Goal: Find specific page/section: Find specific page/section

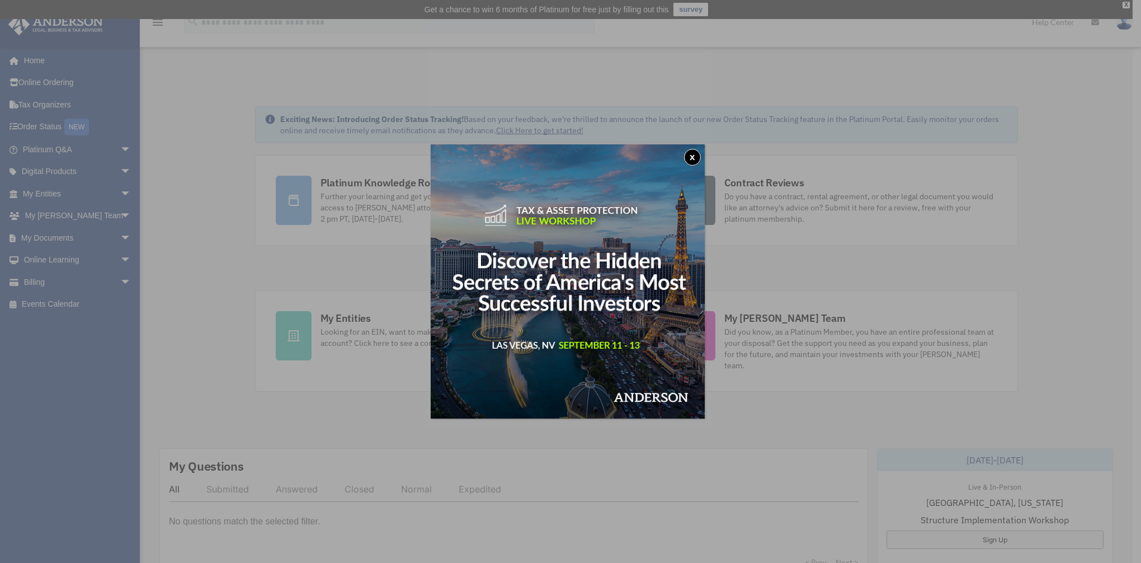
click at [694, 156] on button "x" at bounding box center [692, 157] width 17 height 17
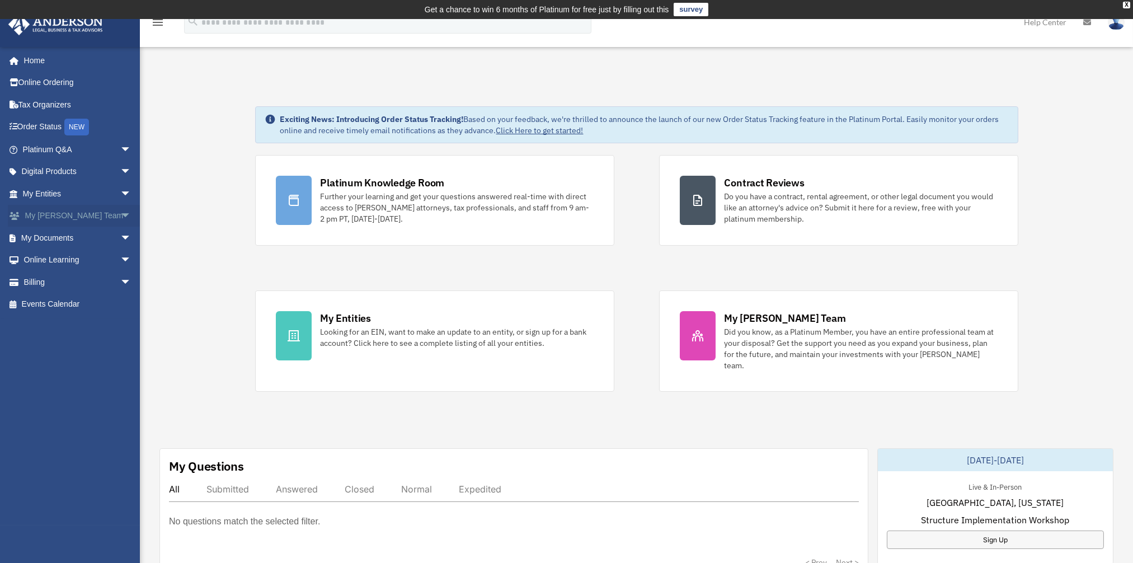
click at [120, 216] on span "arrow_drop_down" at bounding box center [131, 216] width 22 height 23
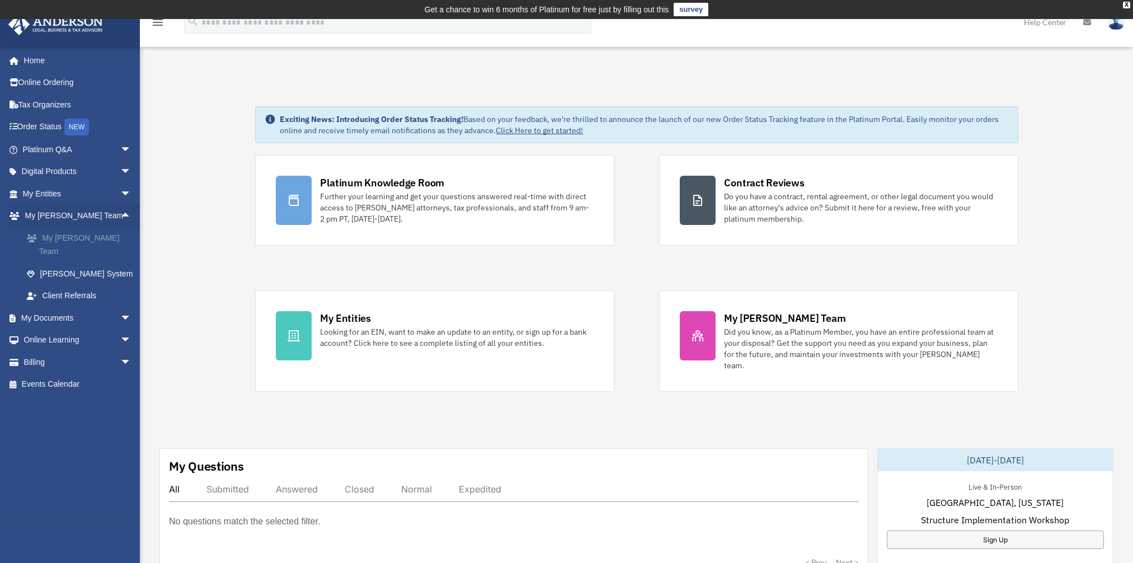
click at [73, 240] on link "My [PERSON_NAME] Team" at bounding box center [82, 245] width 133 height 36
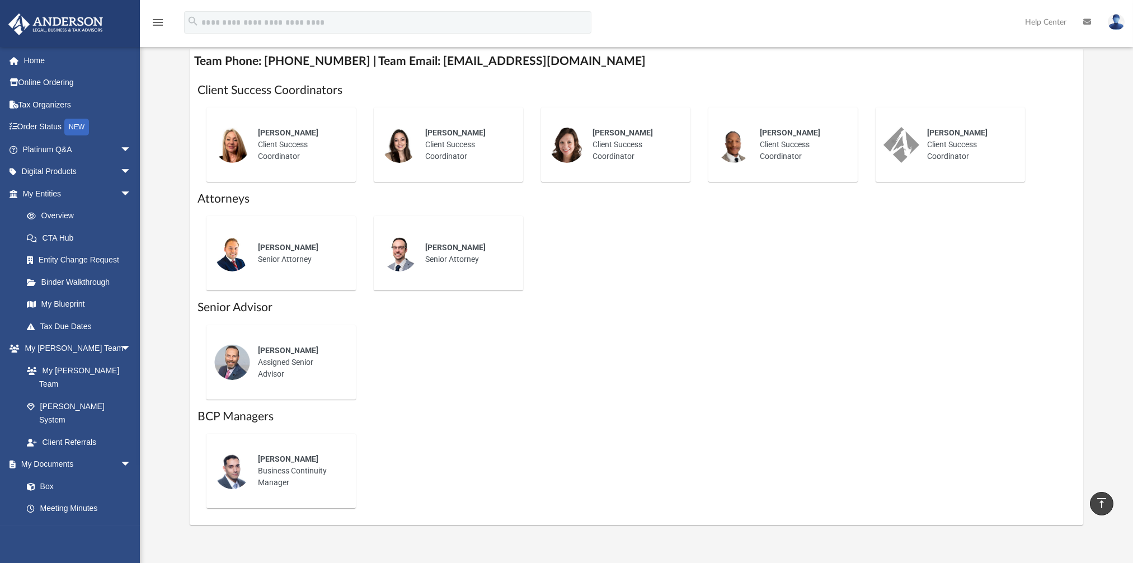
scroll to position [448, 0]
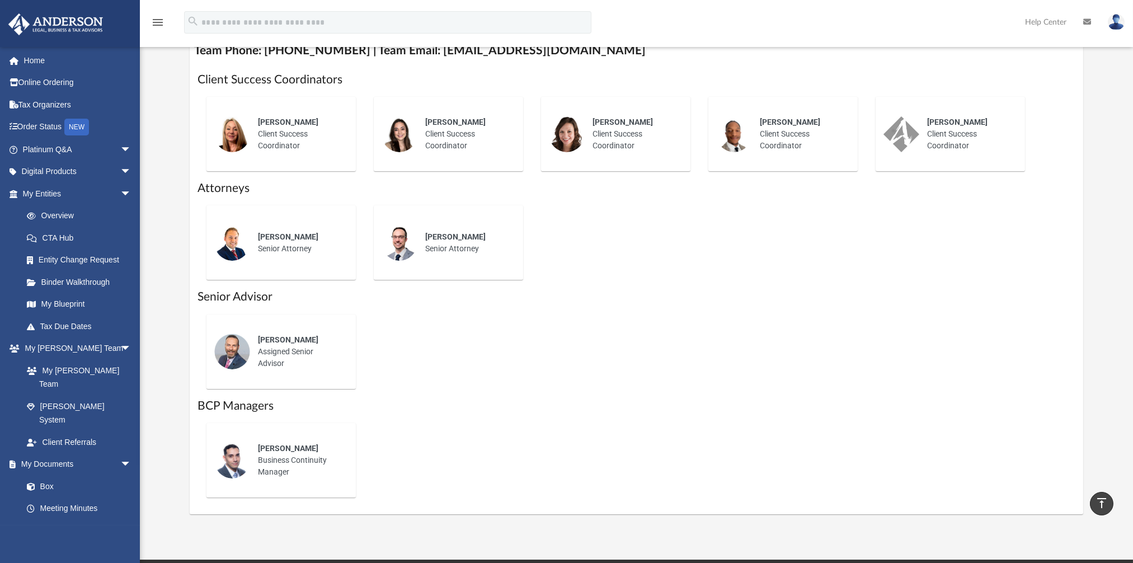
click at [288, 339] on span "Corey Posgay" at bounding box center [288, 339] width 60 height 9
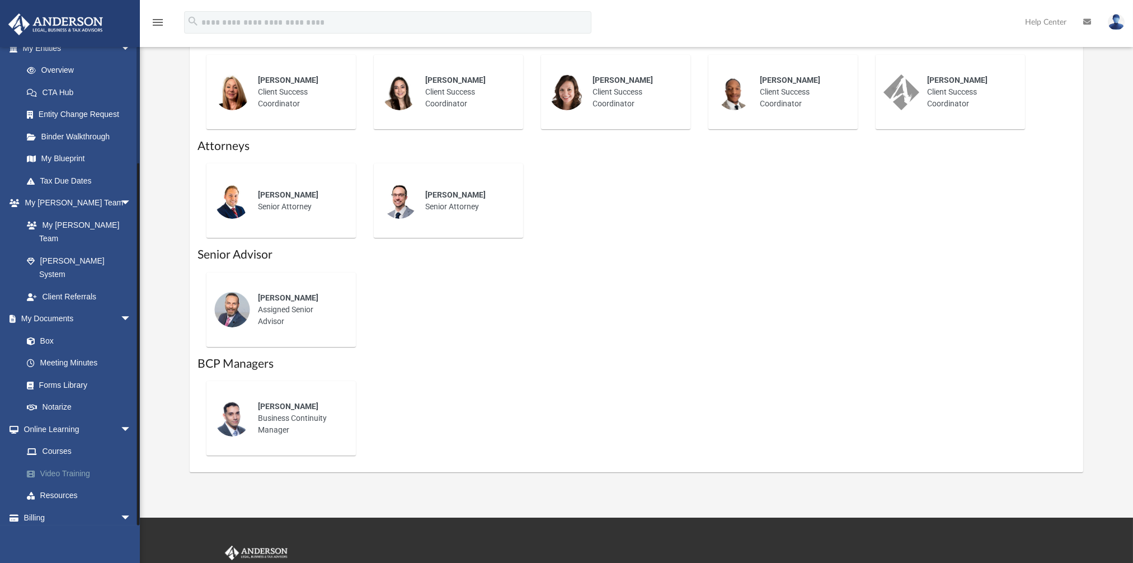
scroll to position [559, 0]
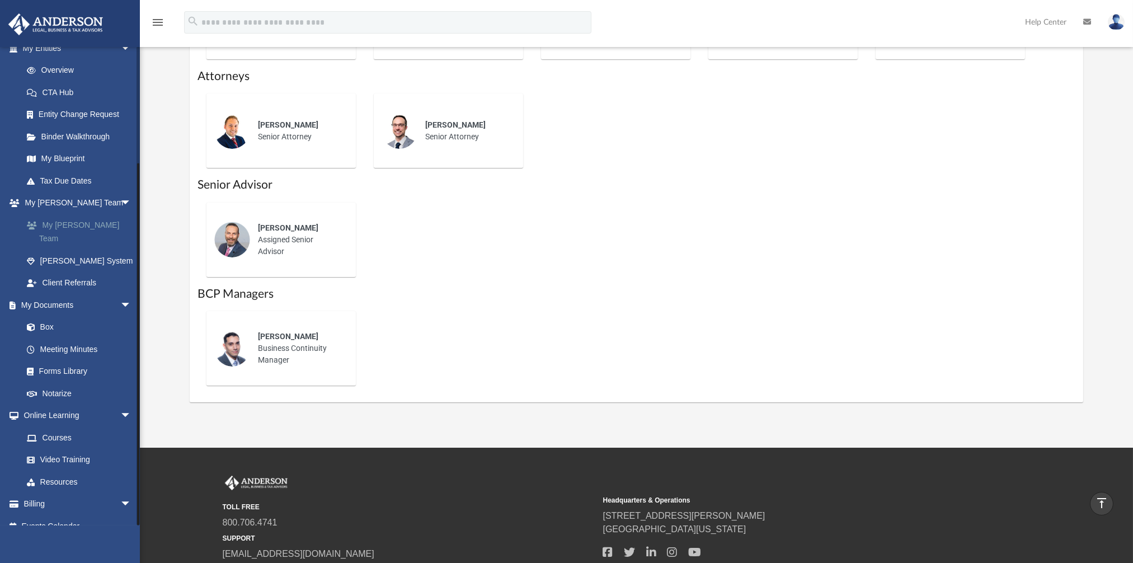
click at [81, 224] on link "My [PERSON_NAME] Team" at bounding box center [82, 232] width 133 height 36
click at [61, 206] on link "My [PERSON_NAME] Team arrow_drop_down" at bounding box center [78, 203] width 140 height 22
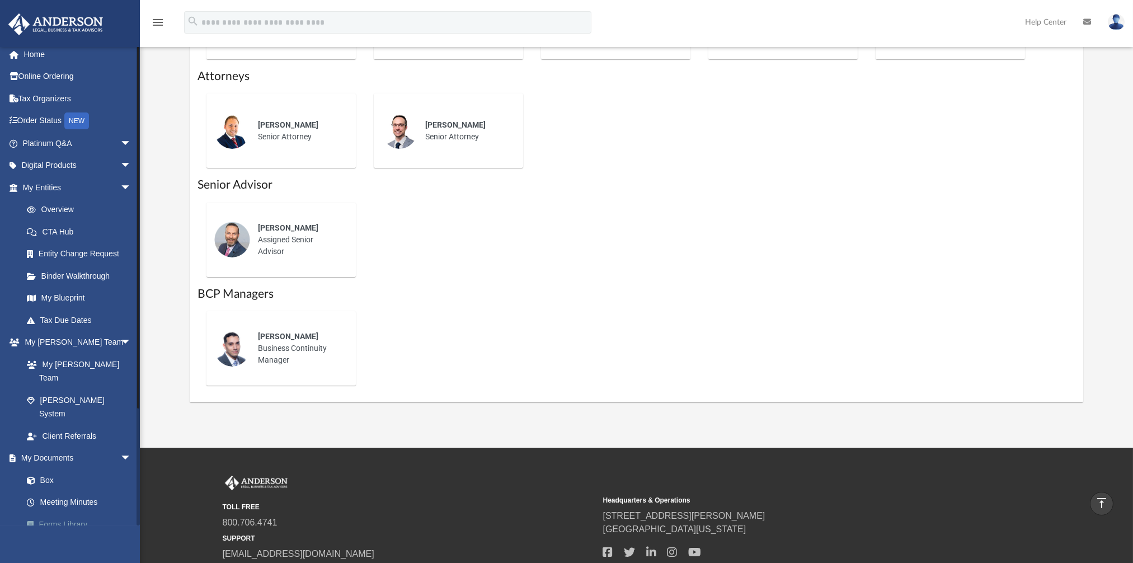
scroll to position [0, 0]
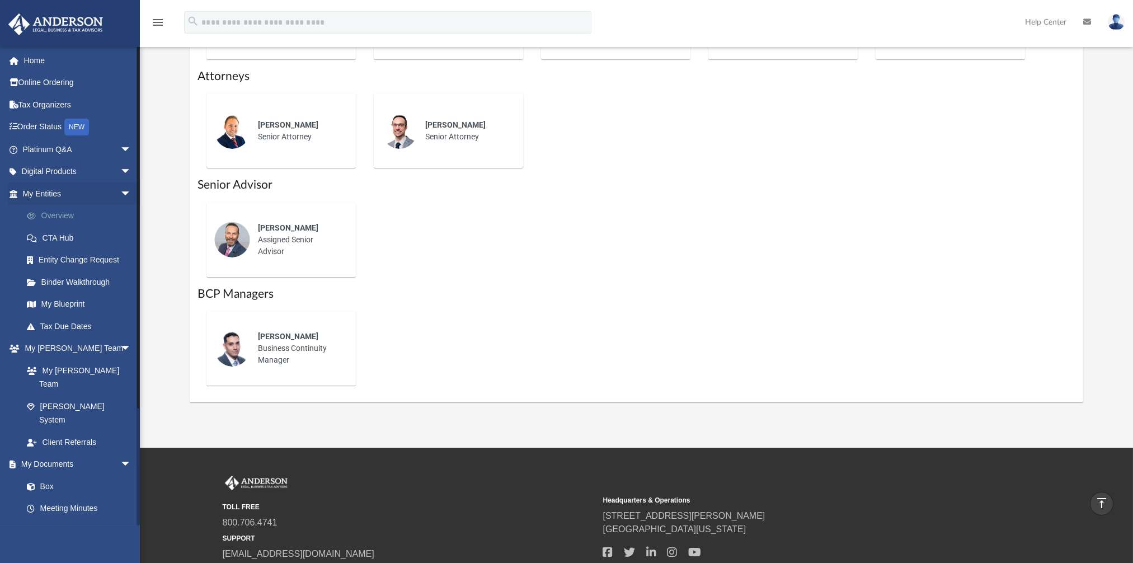
click at [50, 215] on link "Overview" at bounding box center [82, 216] width 133 height 22
click at [120, 170] on span "arrow_drop_down" at bounding box center [131, 172] width 22 height 23
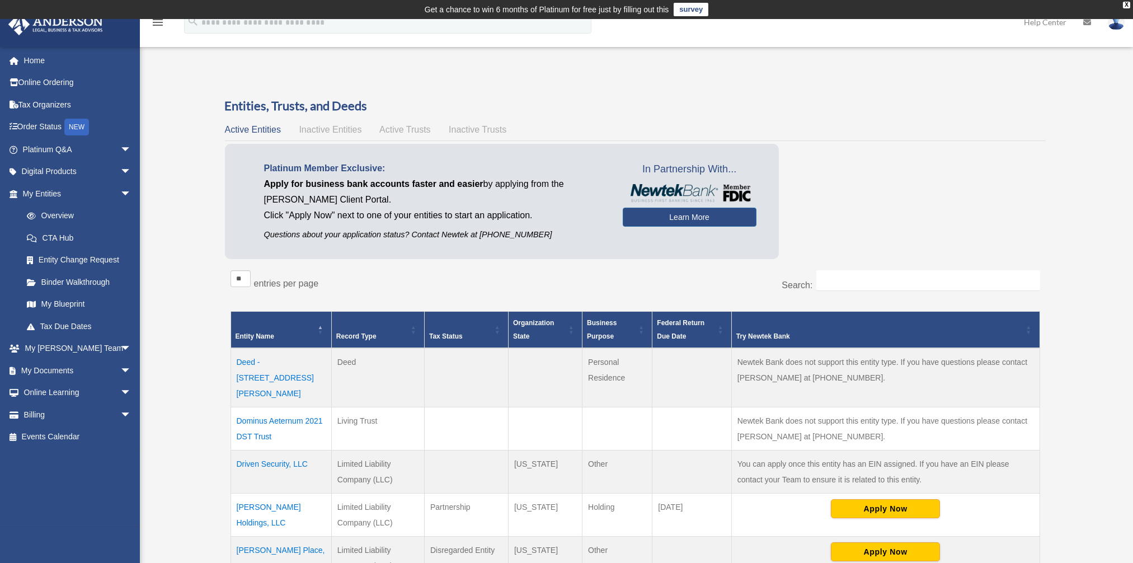
click at [329, 132] on span "Inactive Entities" at bounding box center [330, 130] width 63 height 10
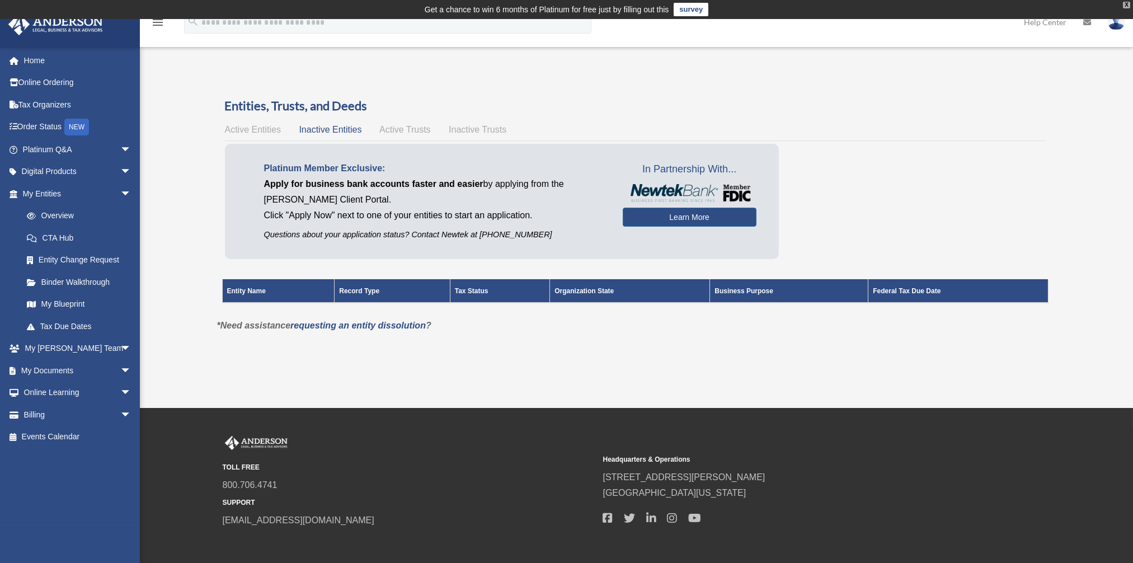
click at [1128, 2] on div "X" at bounding box center [1126, 5] width 7 height 7
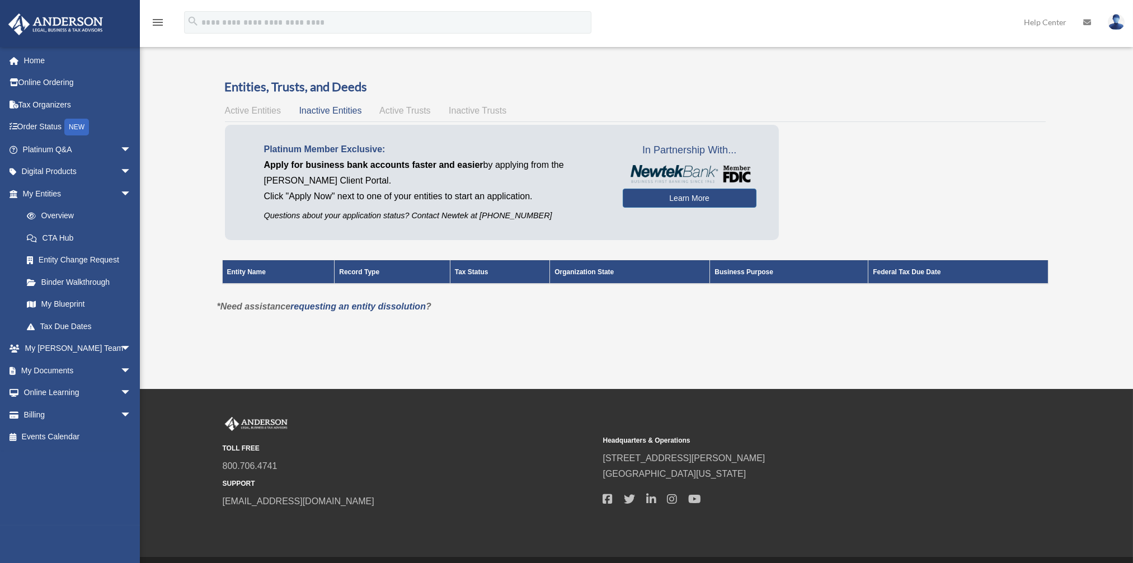
click at [1119, 20] on img at bounding box center [1116, 22] width 17 height 16
click at [55, 207] on link "Overview" at bounding box center [82, 216] width 133 height 22
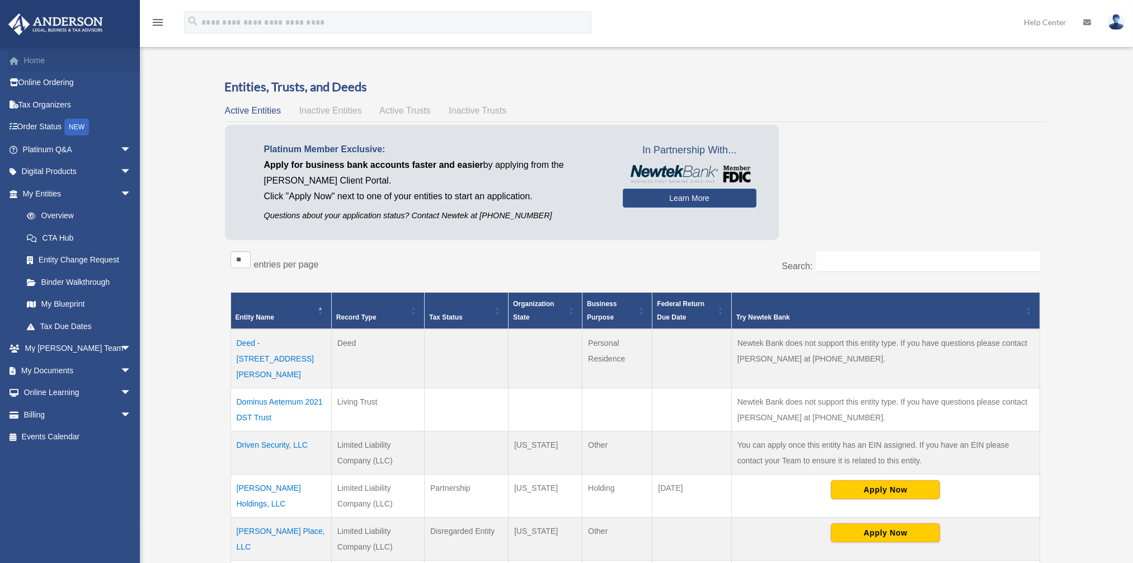
click at [30, 63] on link "Home" at bounding box center [78, 60] width 140 height 22
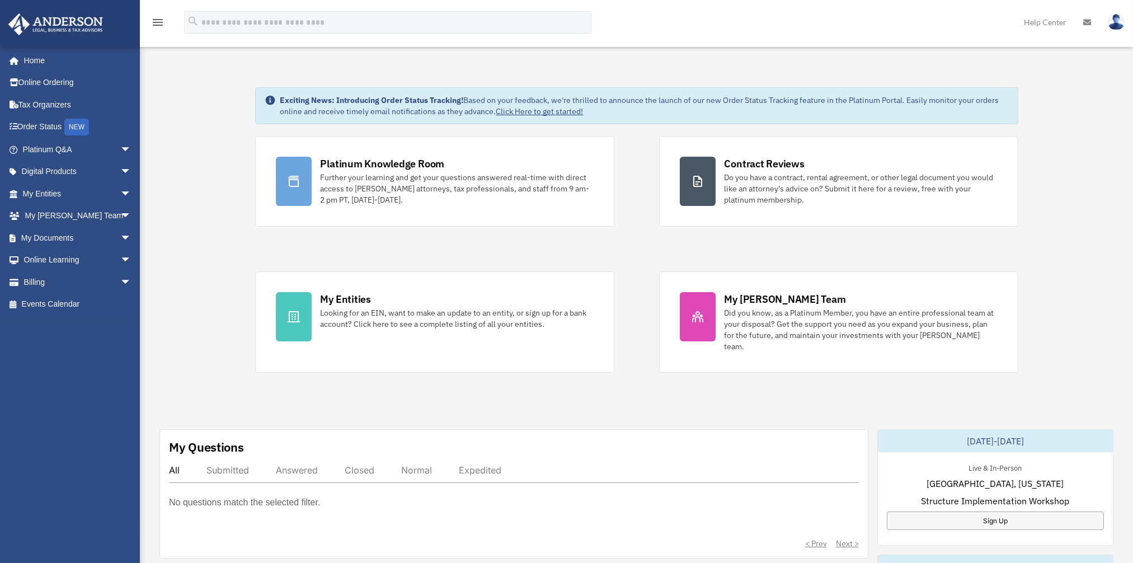
click at [157, 25] on icon "menu" at bounding box center [157, 22] width 13 height 13
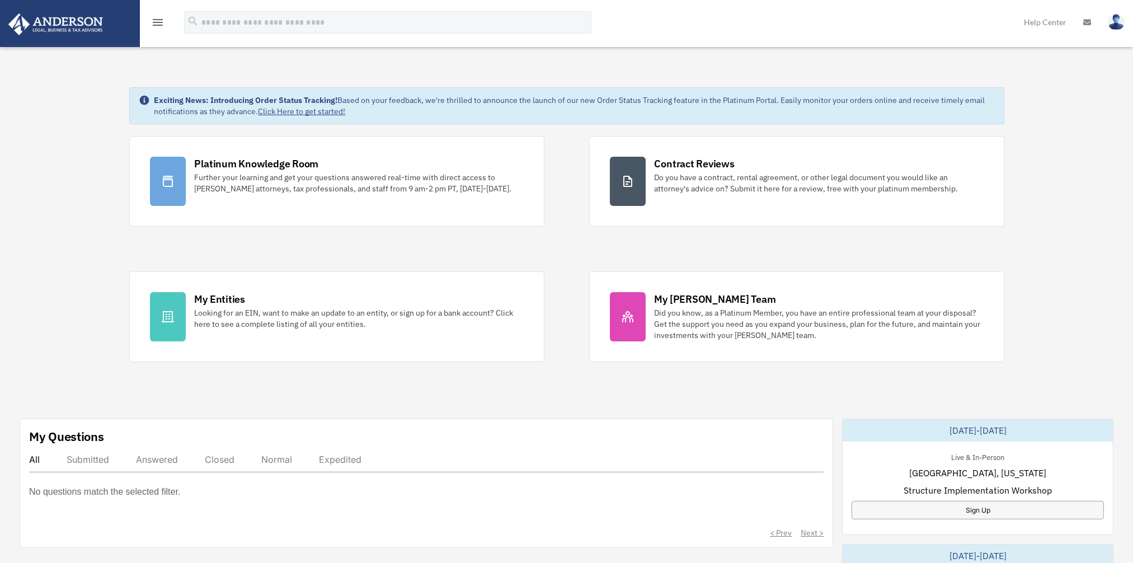
click at [154, 20] on icon "menu" at bounding box center [157, 22] width 13 height 13
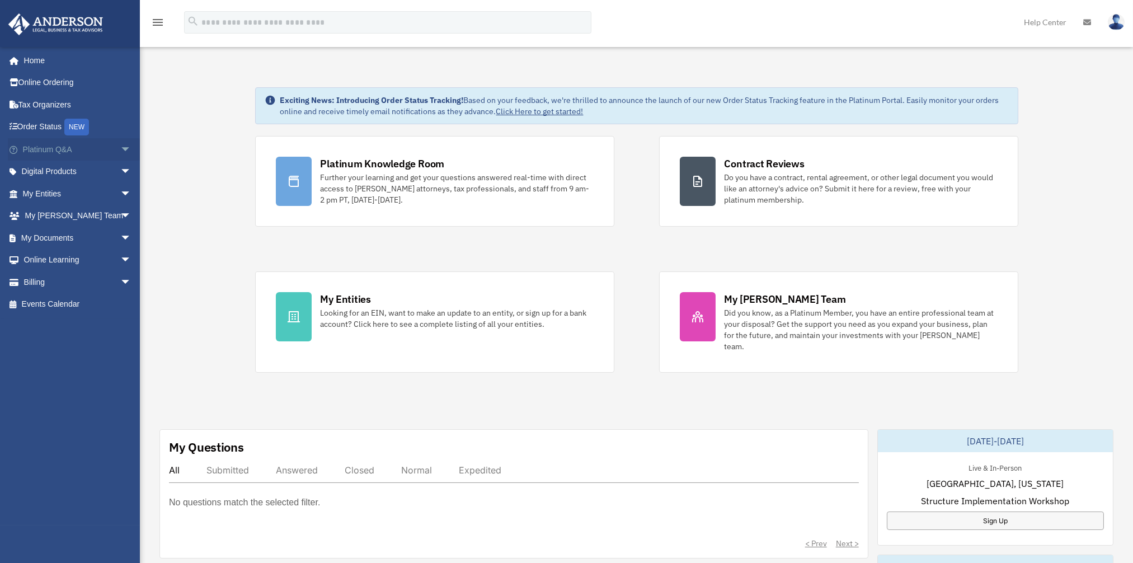
click at [120, 148] on span "arrow_drop_down" at bounding box center [131, 149] width 22 height 23
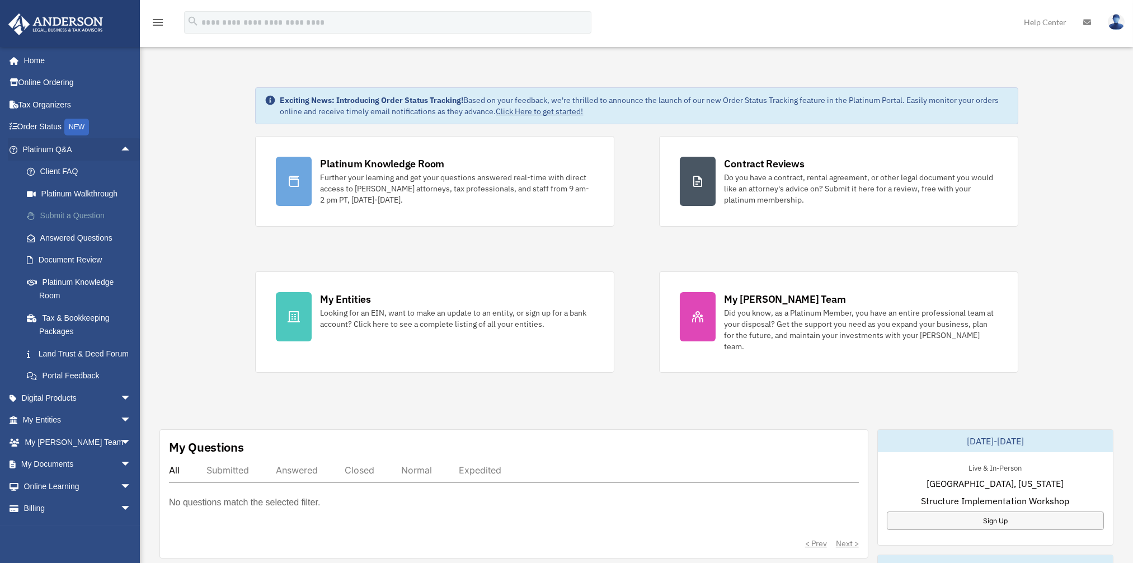
scroll to position [32, 0]
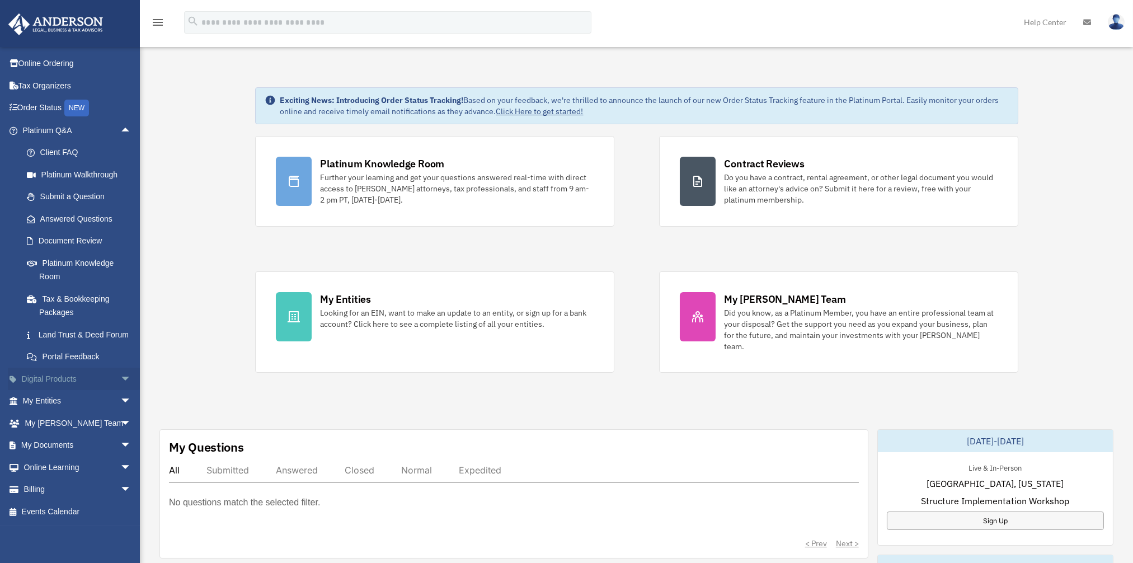
click at [120, 378] on span "arrow_drop_down" at bounding box center [131, 379] width 22 height 23
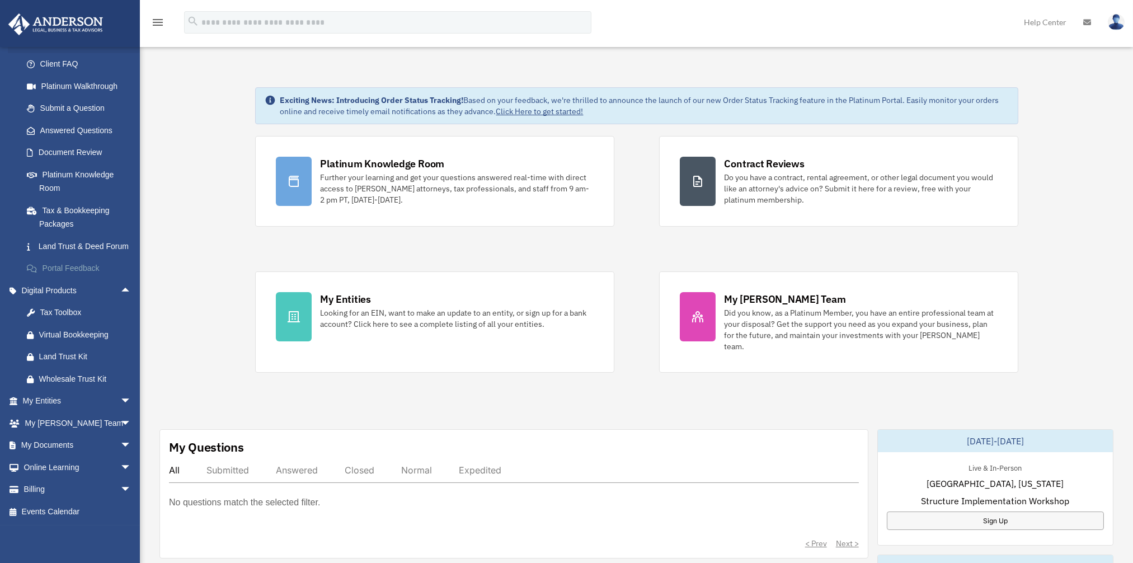
scroll to position [120, 0]
click at [120, 399] on span "arrow_drop_down" at bounding box center [131, 401] width 22 height 23
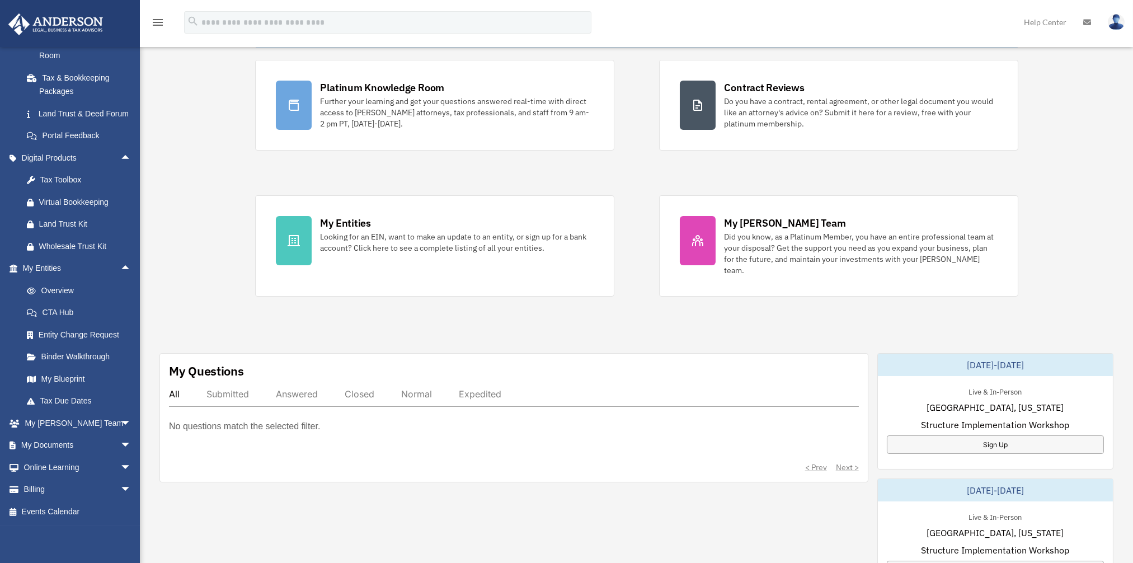
scroll to position [168, 0]
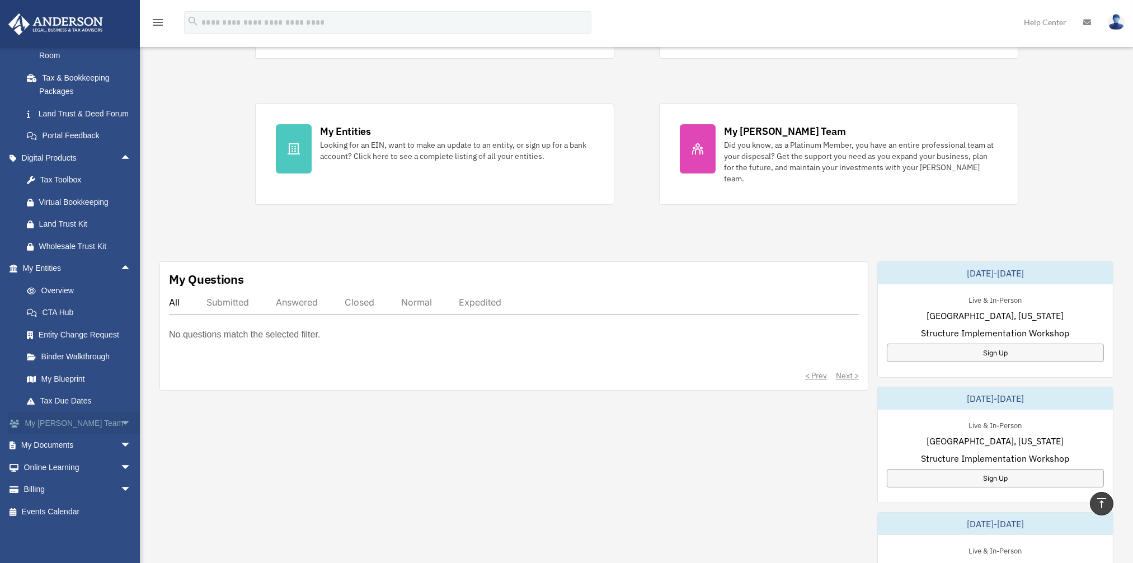
click at [124, 419] on span "arrow_drop_down" at bounding box center [131, 423] width 22 height 23
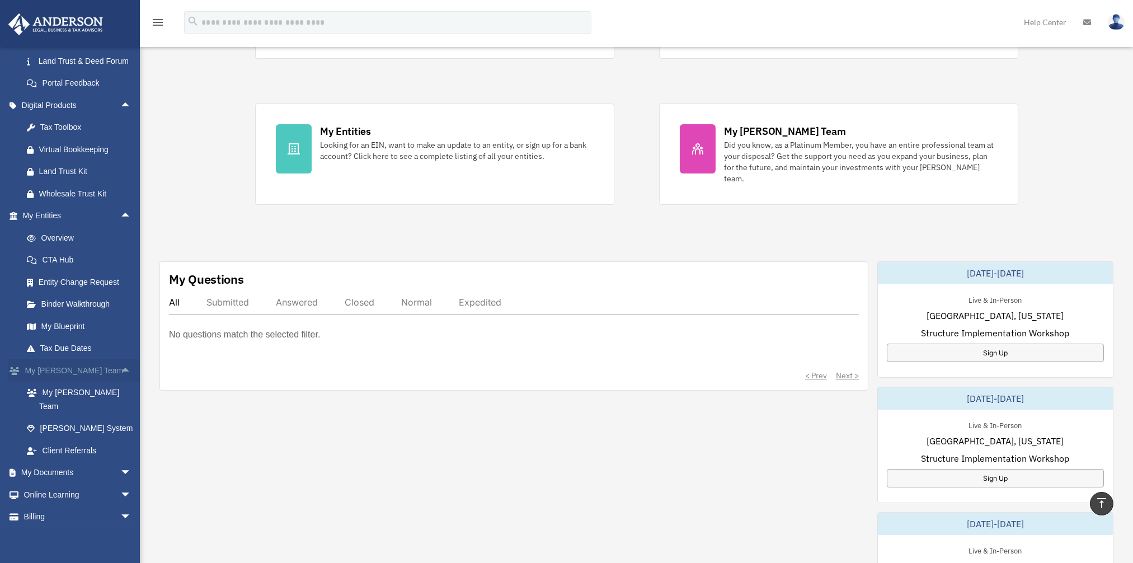
scroll to position [319, 0]
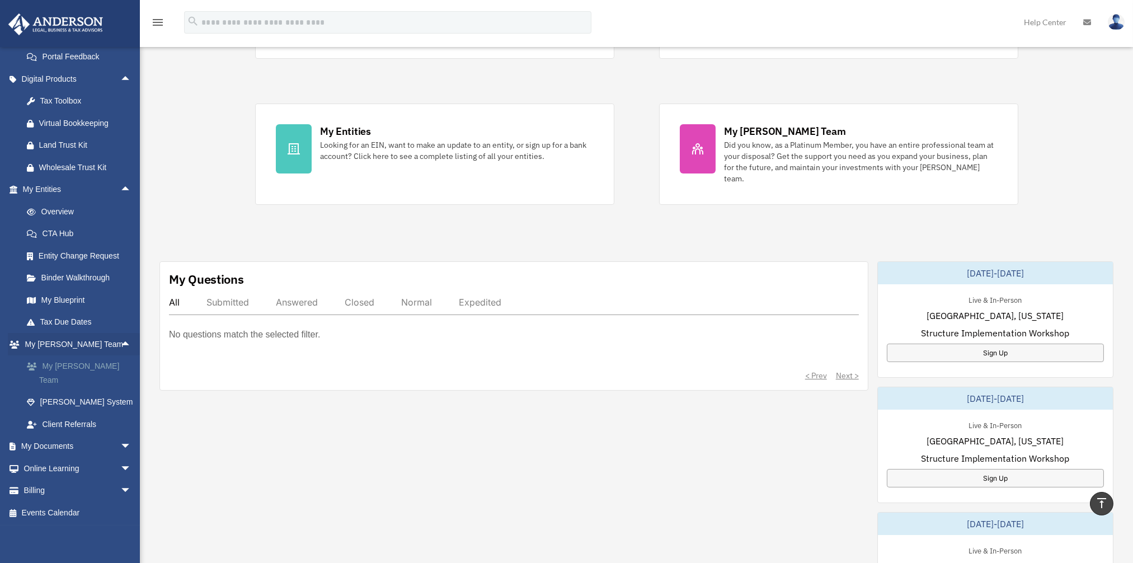
click at [70, 383] on link "My [PERSON_NAME] Team" at bounding box center [82, 373] width 133 height 36
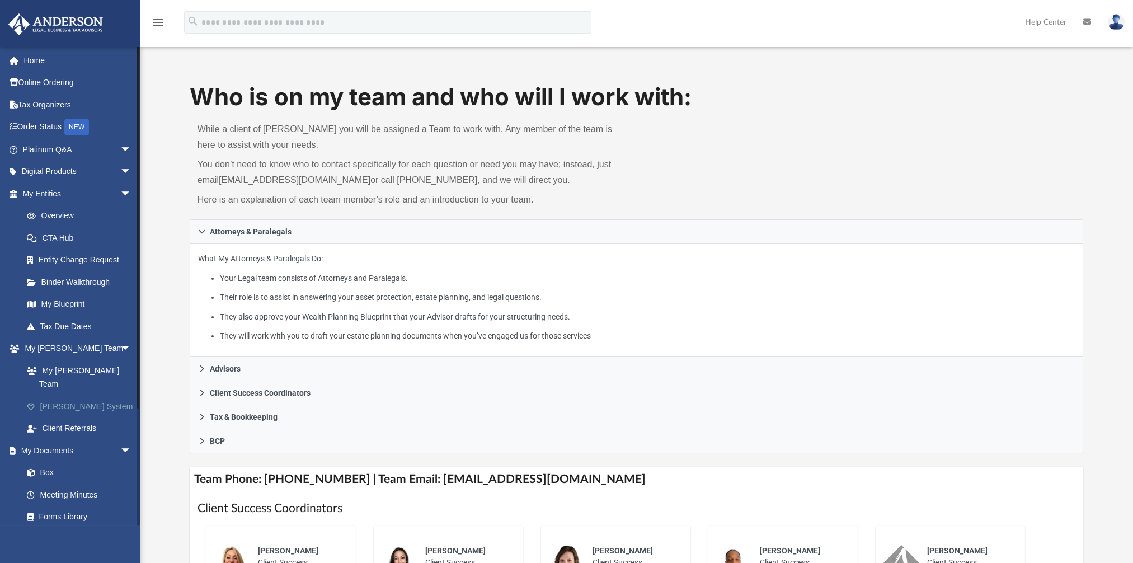
click at [81, 395] on link "[PERSON_NAME] System" at bounding box center [82, 406] width 133 height 22
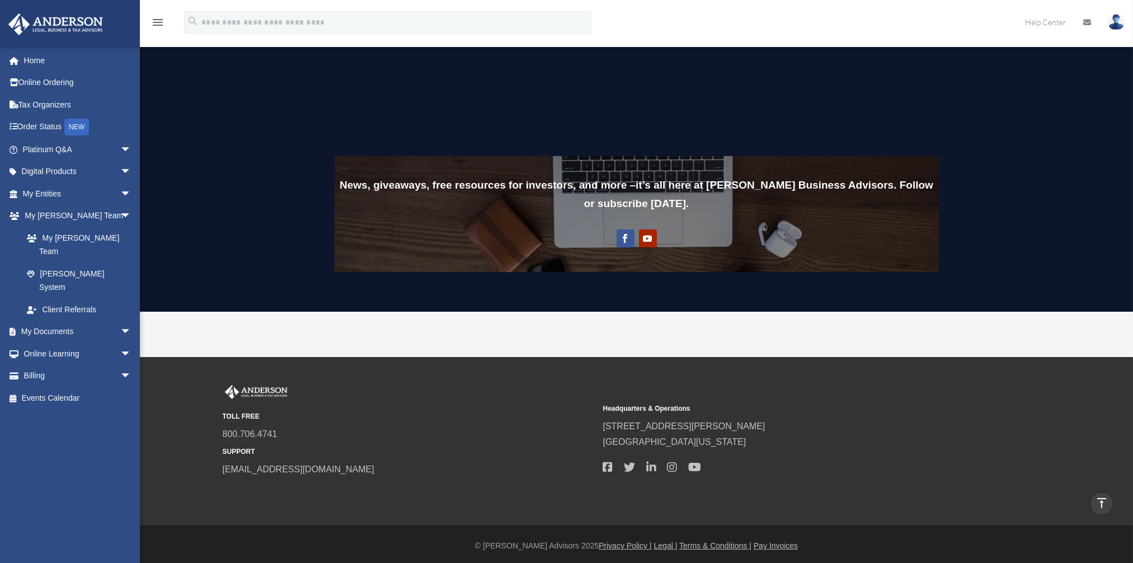
scroll to position [827, 0]
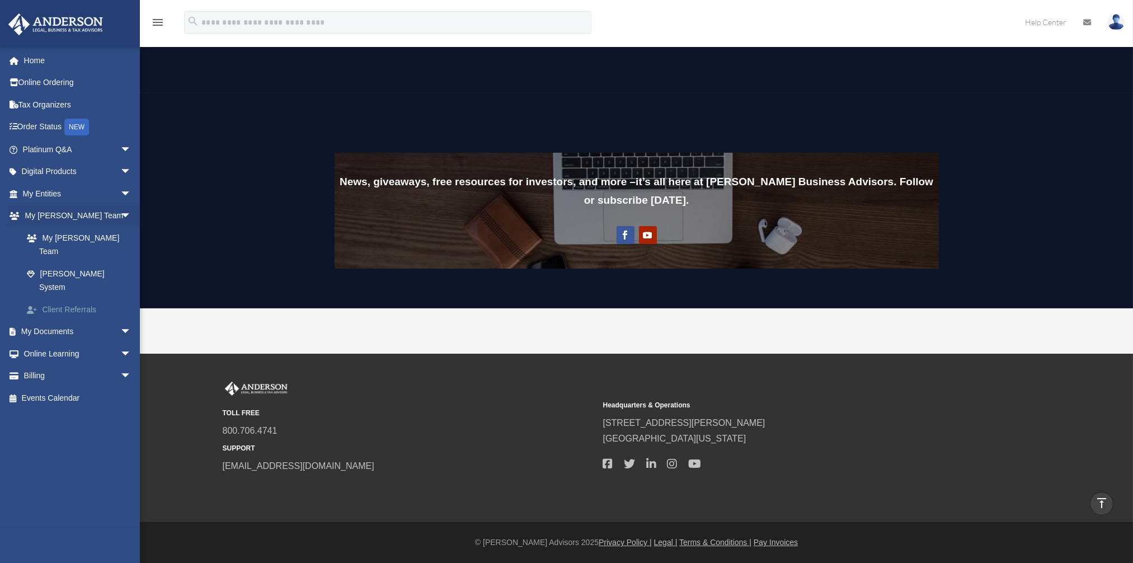
click at [58, 298] on link "Client Referrals" at bounding box center [82, 309] width 133 height 22
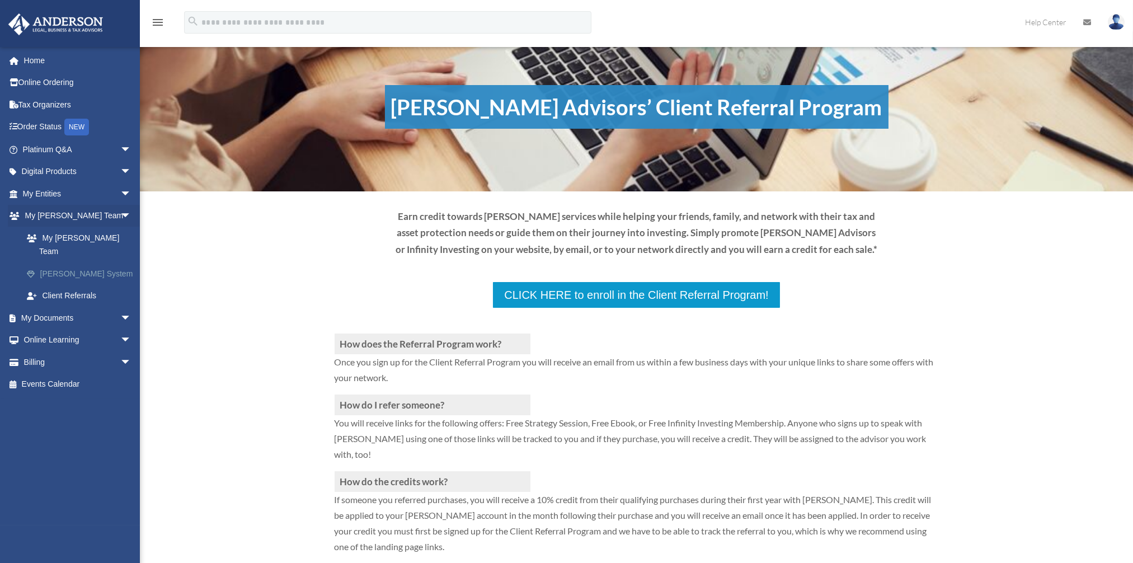
click at [80, 262] on link "[PERSON_NAME] System" at bounding box center [82, 273] width 133 height 22
click at [86, 237] on link "My [PERSON_NAME] Team" at bounding box center [82, 245] width 133 height 36
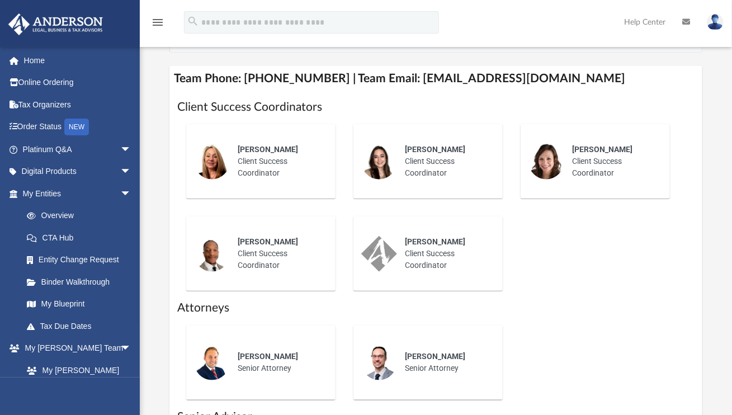
scroll to position [671, 0]
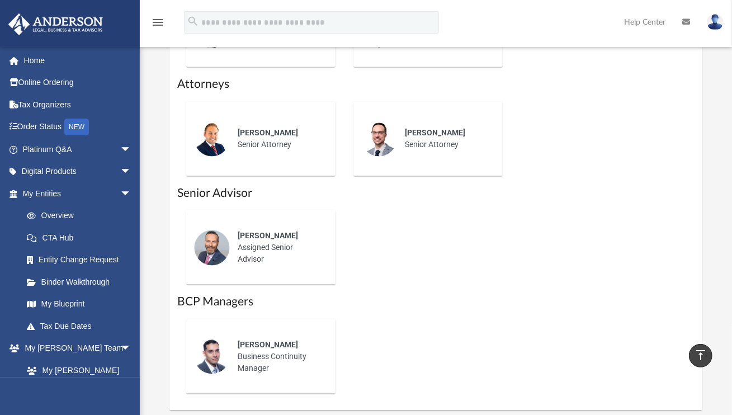
click at [190, 294] on h1 "BCP Managers" at bounding box center [435, 302] width 517 height 16
click at [173, 298] on div "Client Success Coordinators [PERSON_NAME] Client Success Coordinator [PERSON_NA…" at bounding box center [435, 138] width 533 height 543
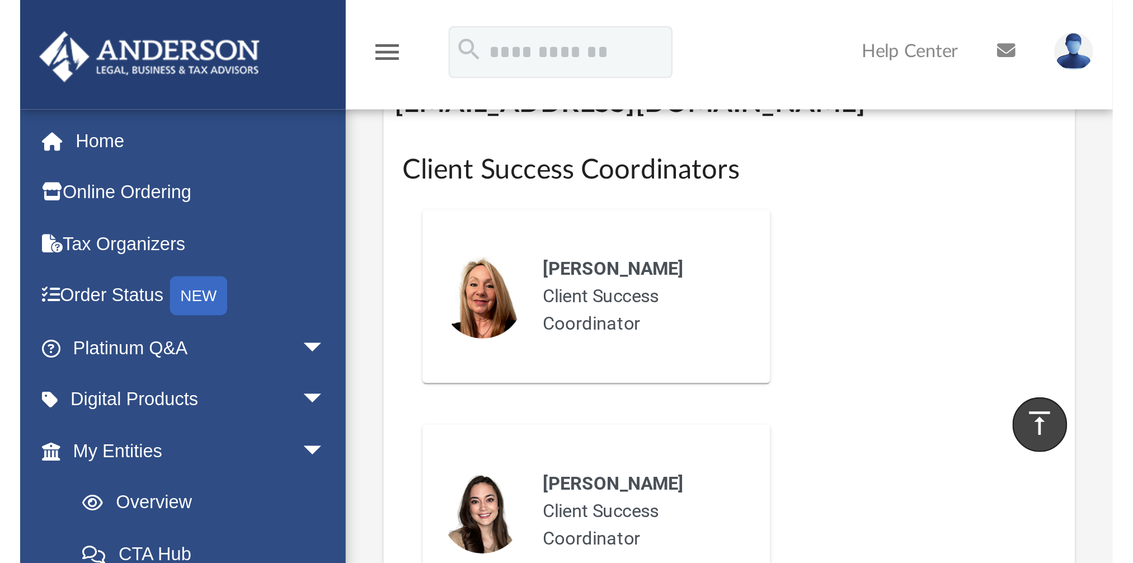
scroll to position [623, 0]
